Goal: Book appointment/travel/reservation

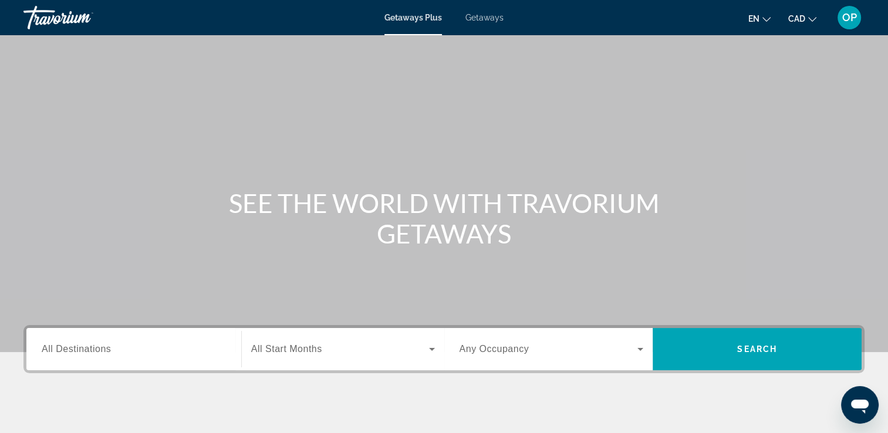
click at [65, 353] on span "All Destinations" at bounding box center [76, 349] width 69 height 10
click at [65, 353] on input "Destination All Destinations" at bounding box center [134, 350] width 184 height 14
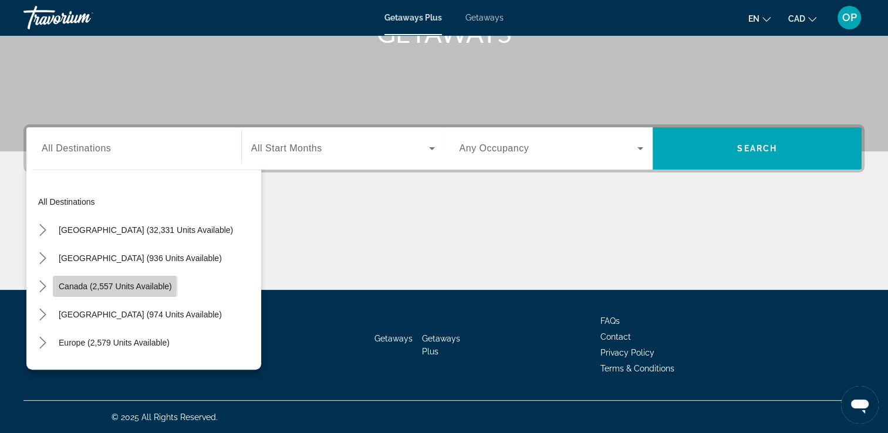
click at [99, 285] on span "Canada (2,557 units available)" at bounding box center [115, 286] width 113 height 9
type input "**********"
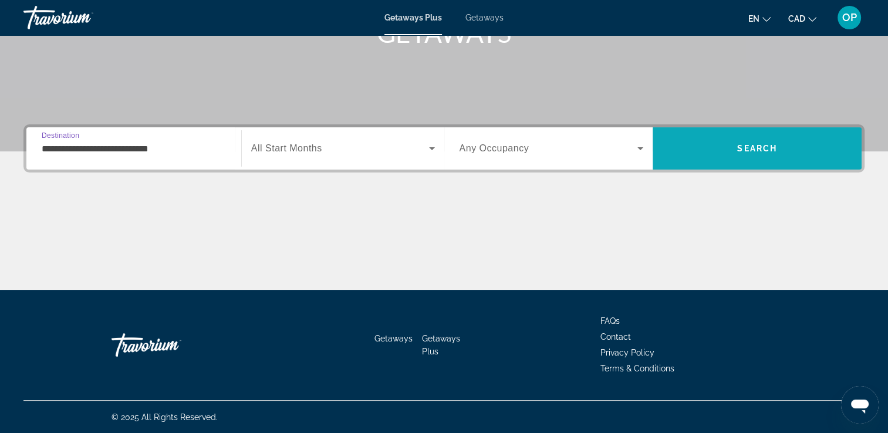
click at [715, 154] on span "Search" at bounding box center [757, 148] width 209 height 28
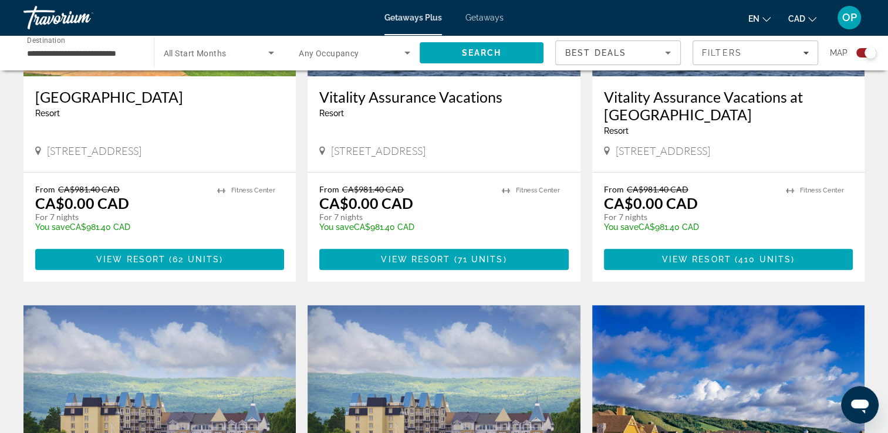
scroll to position [646, 0]
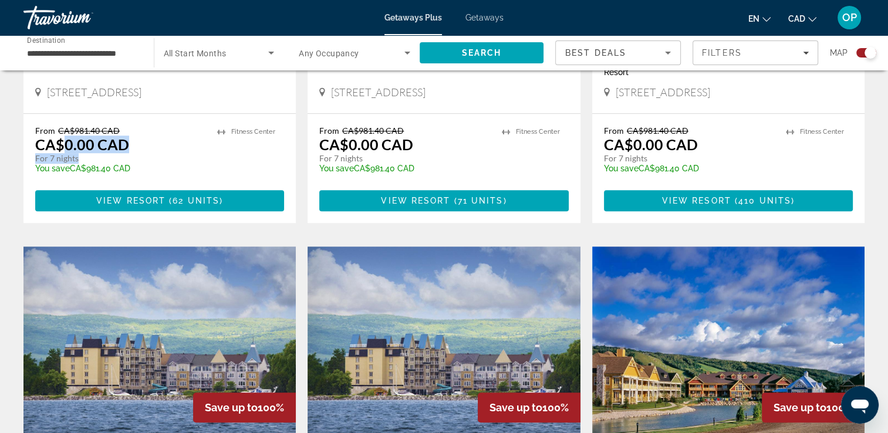
drag, startPoint x: 61, startPoint y: 146, endPoint x: 124, endPoint y: 158, distance: 64.1
click at [124, 158] on div "From CA$981.40 CAD CA$0.00 CAD For 7 nights You save CA$981.40 CAD temp" at bounding box center [120, 154] width 170 height 56
drag, startPoint x: 64, startPoint y: 144, endPoint x: 134, endPoint y: 143, distance: 69.8
click at [134, 143] on div "From CA$981.40 CAD CA$0.00 CAD For 7 nights You save CA$981.40 CAD temp" at bounding box center [120, 154] width 170 height 56
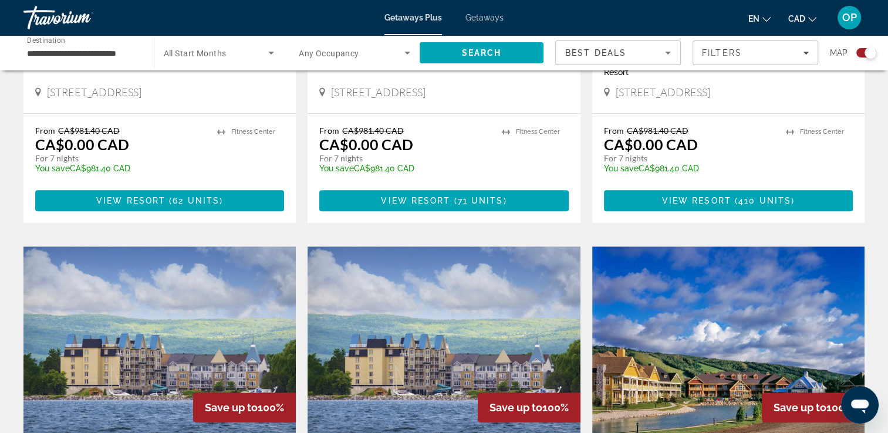
click at [18, 119] on app-exchanges-search-item "Save up to 100% [GEOGRAPHIC_DATA] - This is an adults only resort Kelowna, [GEO…" at bounding box center [160, 26] width 284 height 393
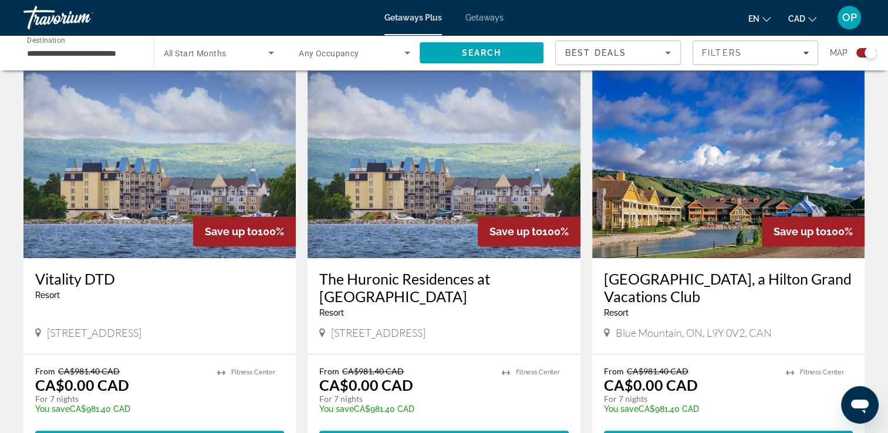
scroll to position [880, 0]
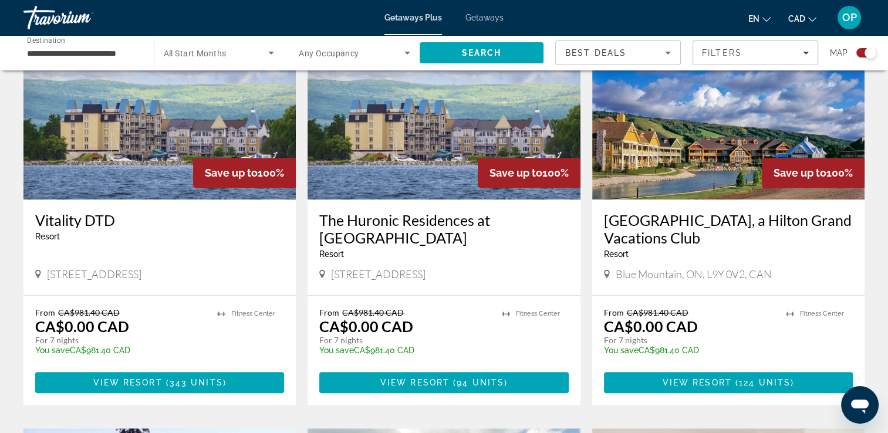
click at [688, 174] on img "Main content" at bounding box center [728, 106] width 272 height 188
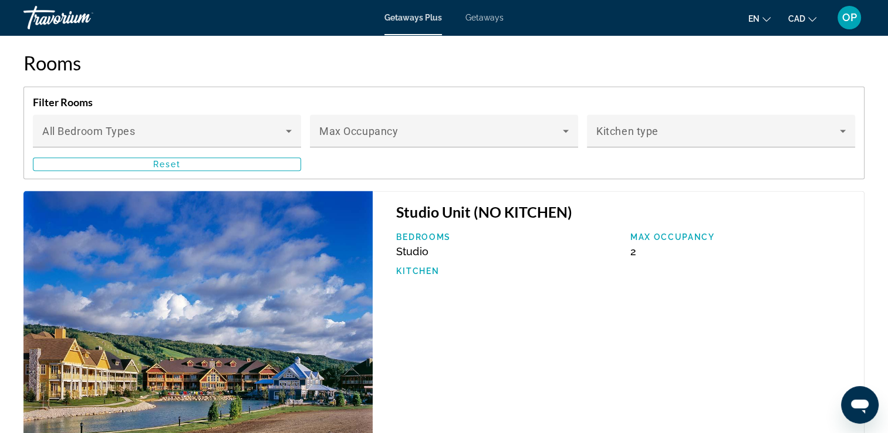
scroll to position [1878, 0]
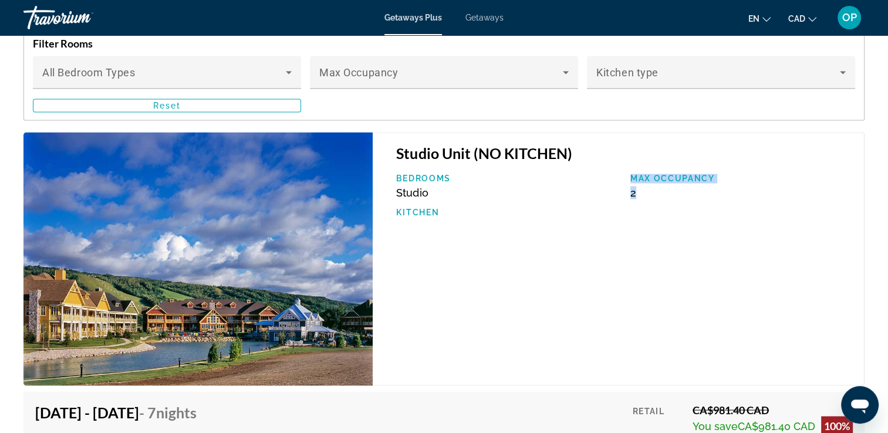
drag, startPoint x: 636, startPoint y: 195, endPoint x: 619, endPoint y: 196, distance: 17.0
click at [619, 196] on div "Bedrooms Studio Max Occupancy 2 Kitchen" at bounding box center [624, 201] width 468 height 55
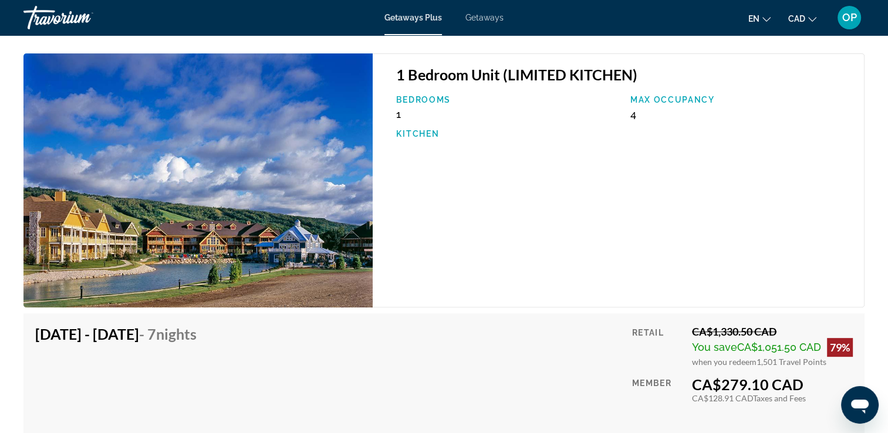
scroll to position [4636, 0]
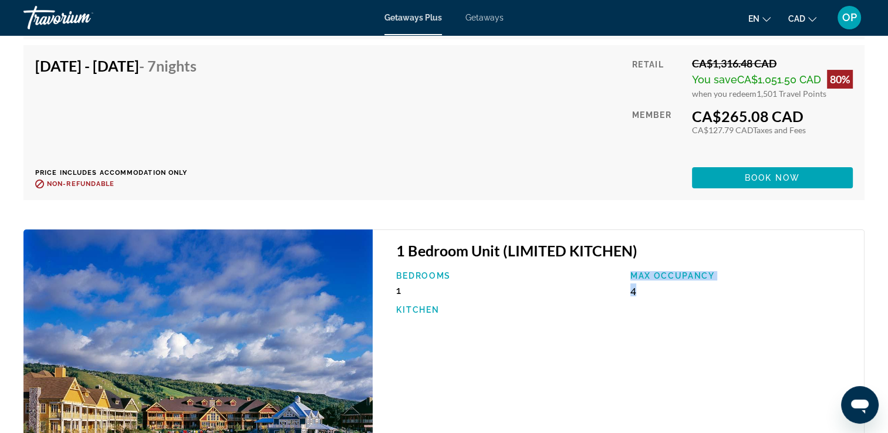
drag, startPoint x: 616, startPoint y: 289, endPoint x: 646, endPoint y: 289, distance: 29.4
click at [646, 289] on div "Bedrooms 1 Max Occupancy 4 Kitchen" at bounding box center [624, 298] width 468 height 55
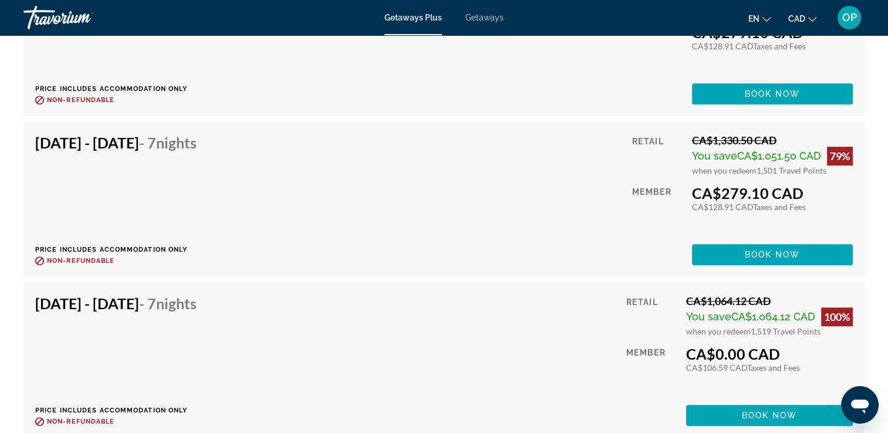
scroll to position [5106, 0]
